Goal: Information Seeking & Learning: Understand process/instructions

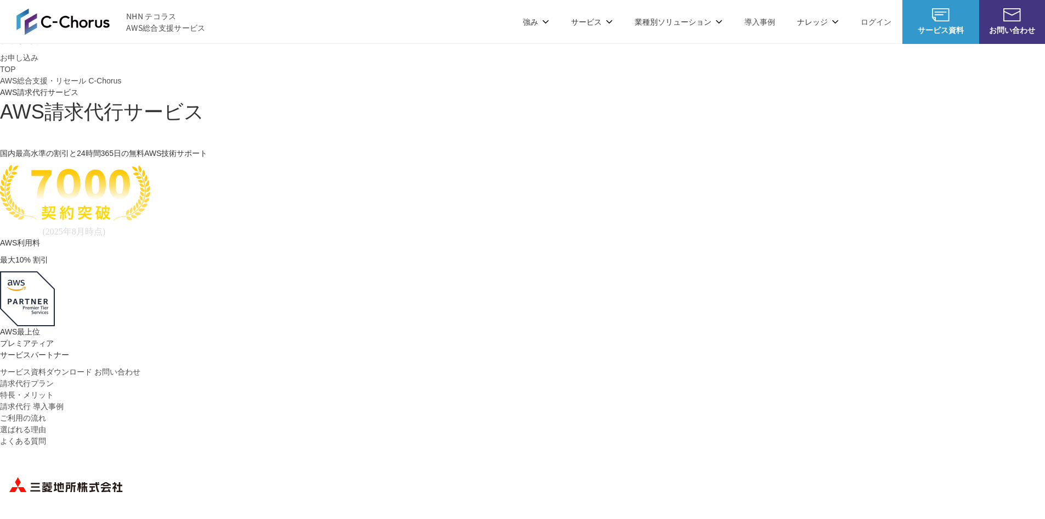
click at [46, 412] on link "ご利用の流れ" at bounding box center [23, 418] width 46 height 12
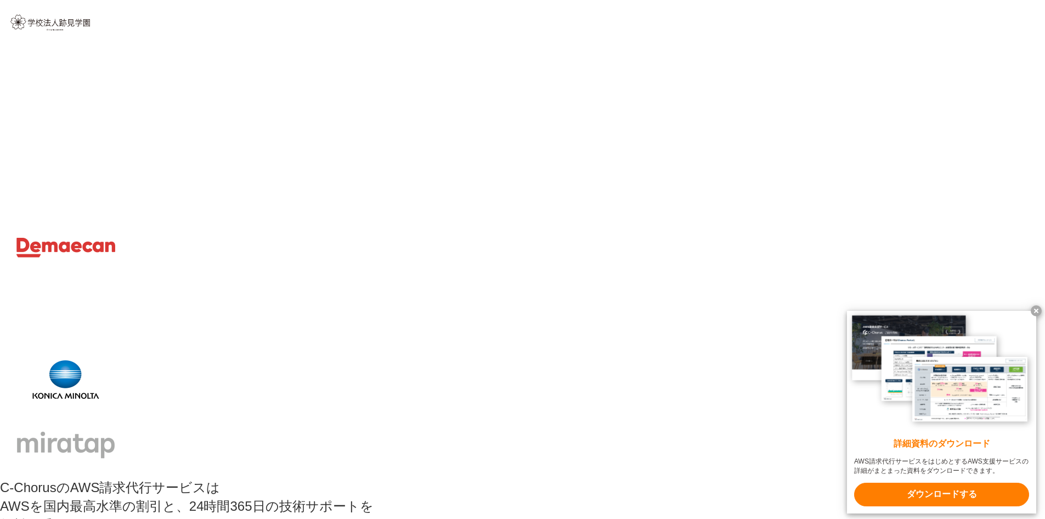
scroll to position [7320, 0]
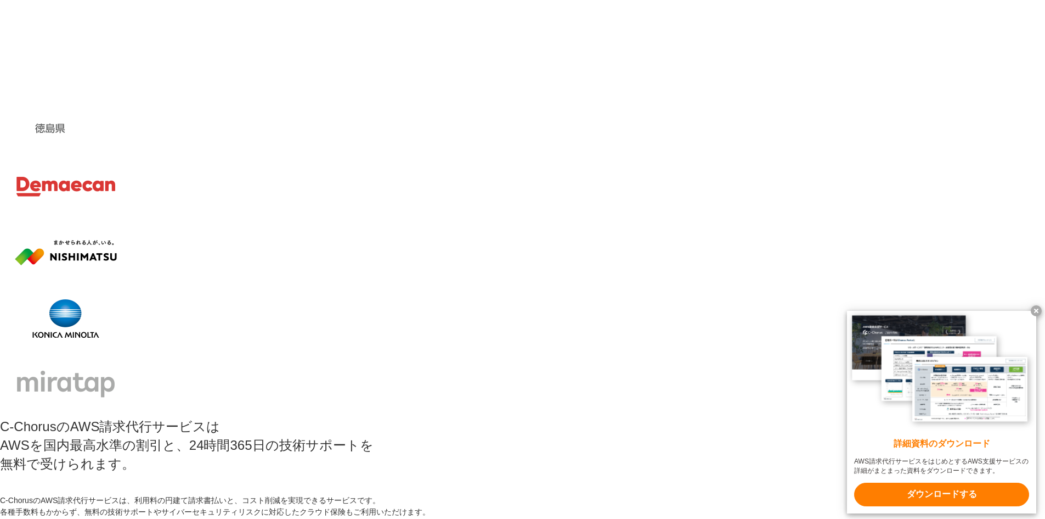
click at [1040, 310] on x-t at bounding box center [1036, 310] width 11 height 11
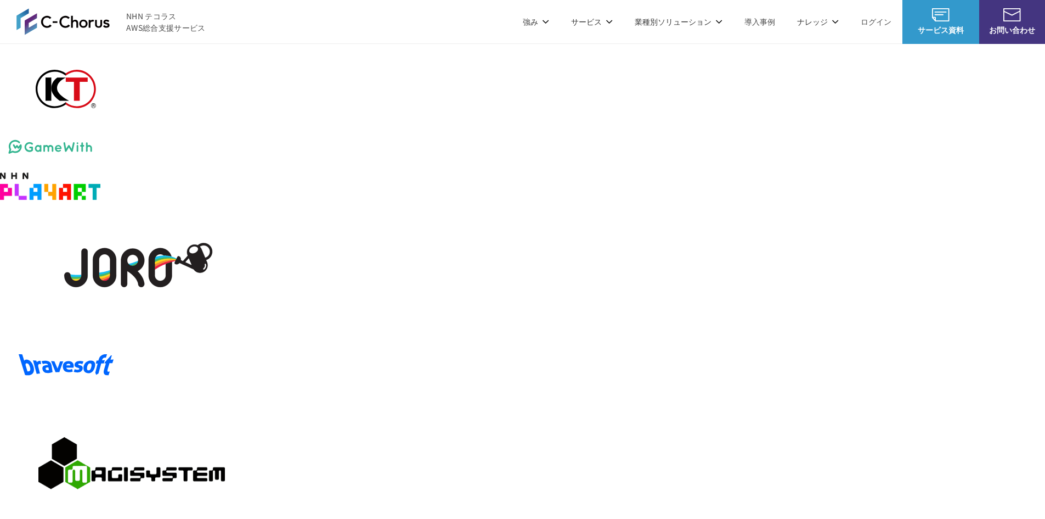
scroll to position [1833, 0]
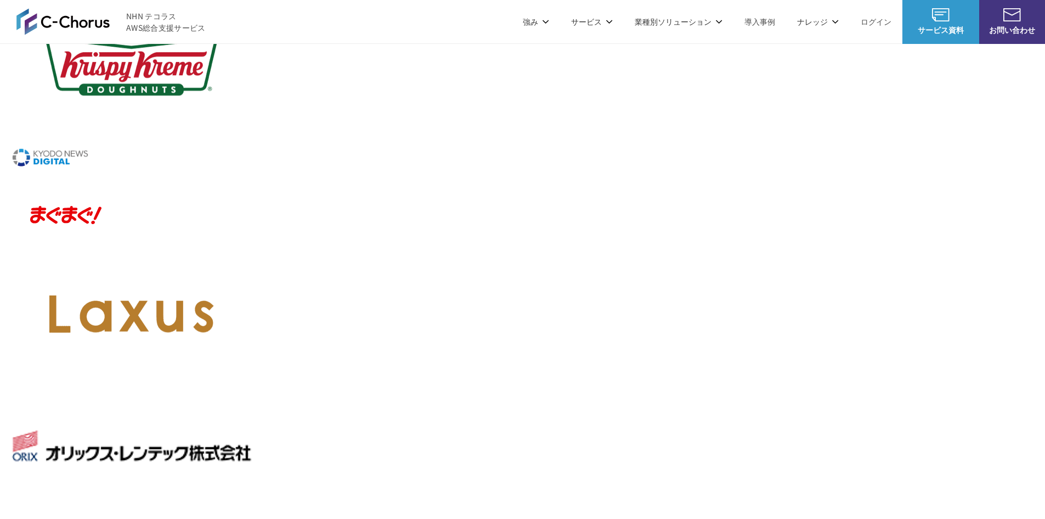
scroll to position [1174, 0]
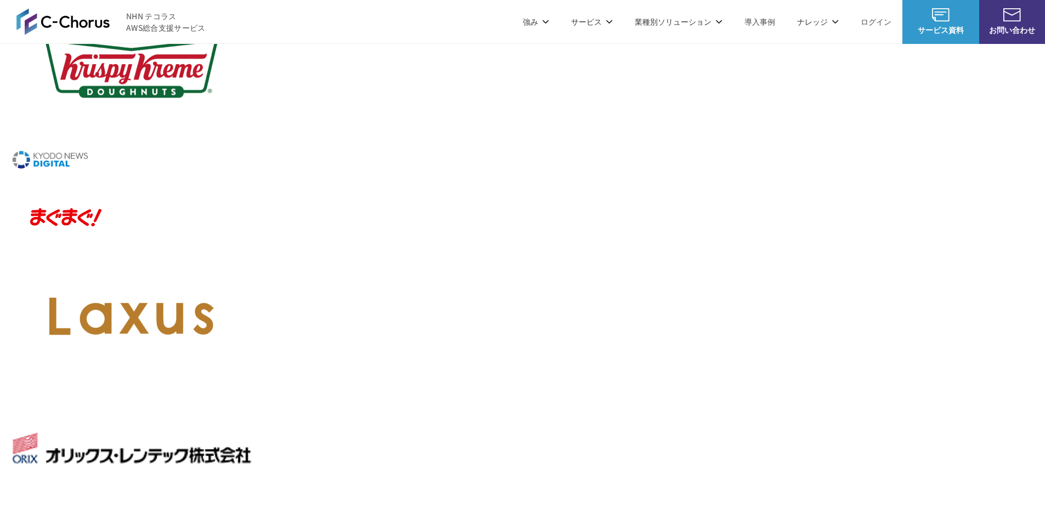
click at [986, 27] on span "お問い合わせ" at bounding box center [1013, 30] width 66 height 12
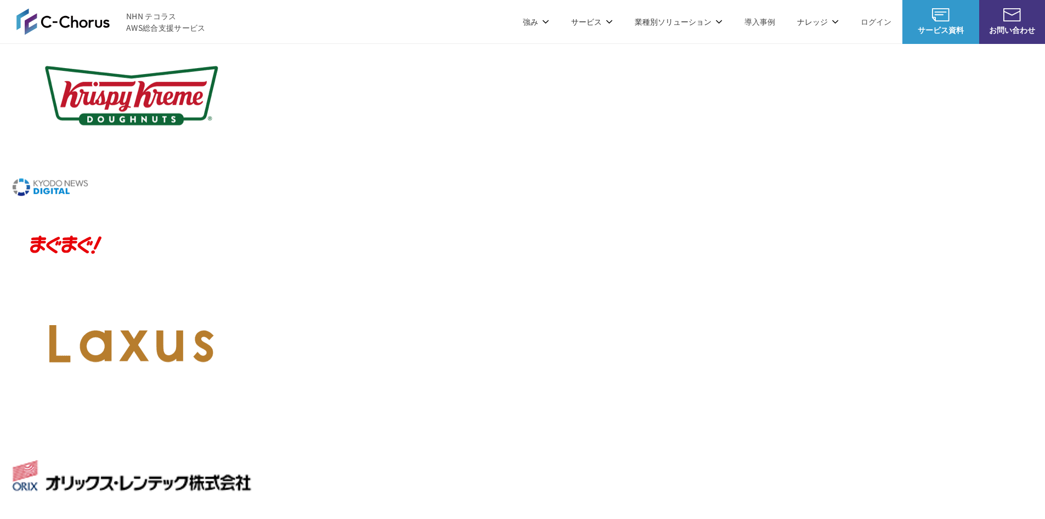
scroll to position [1119, 0]
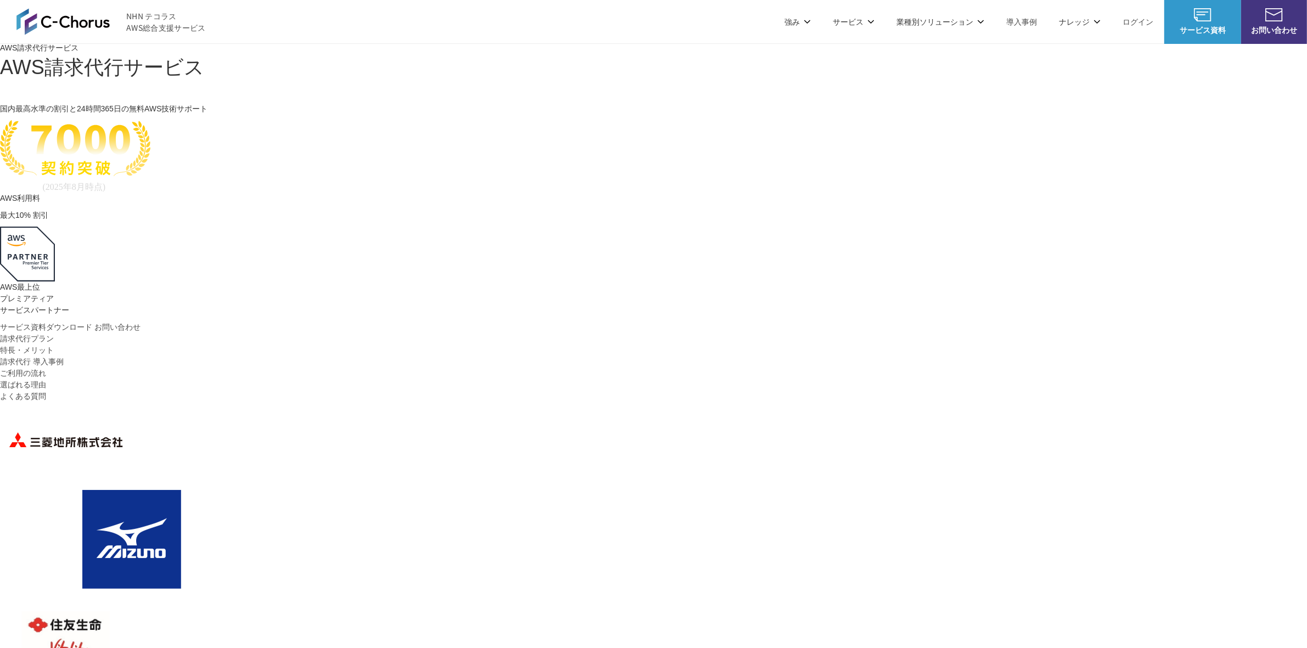
scroll to position [0, 0]
